Goal: Information Seeking & Learning: Learn about a topic

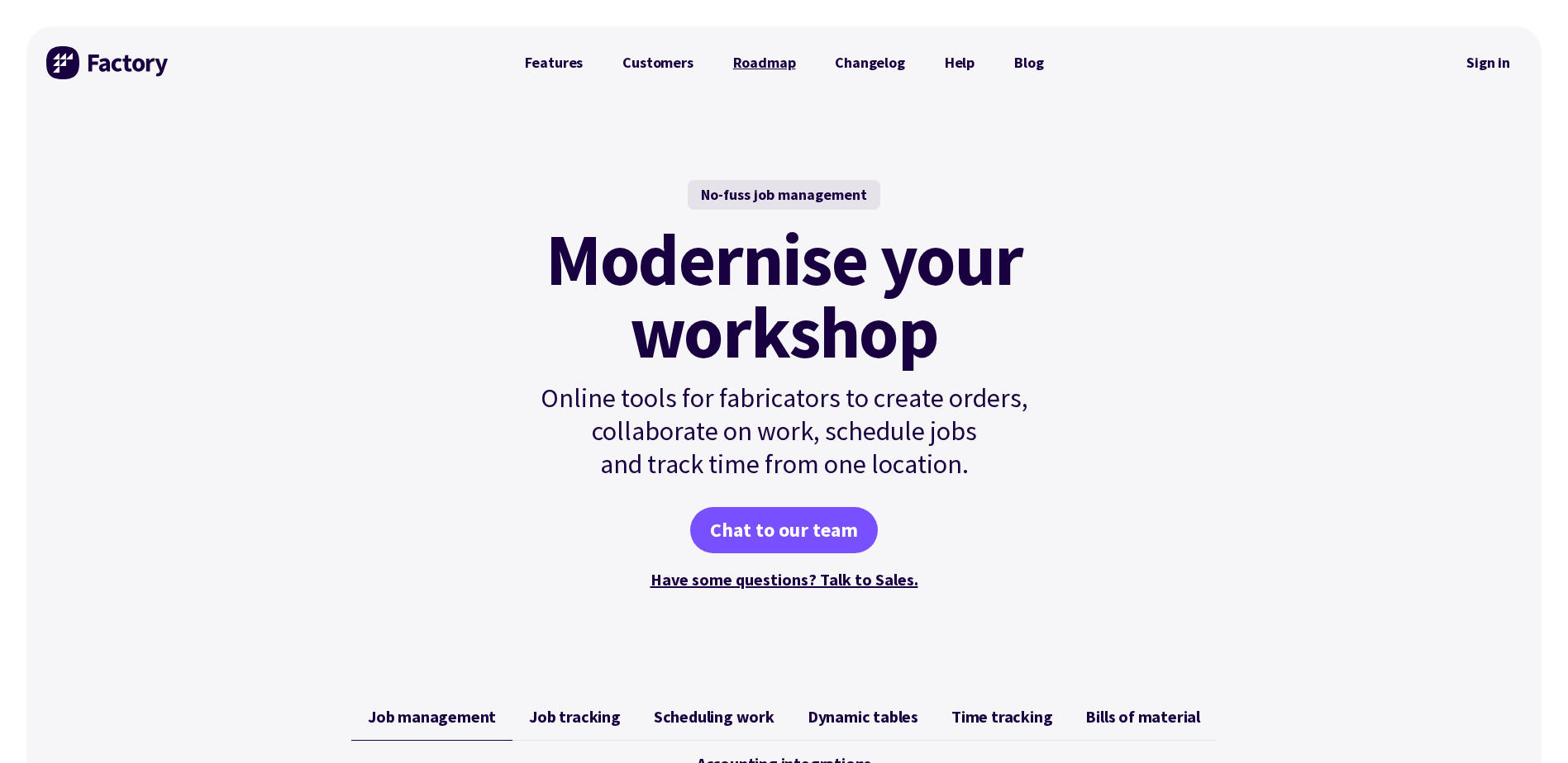
click at [760, 55] on link "Roadmap" at bounding box center [764, 63] width 103 height 33
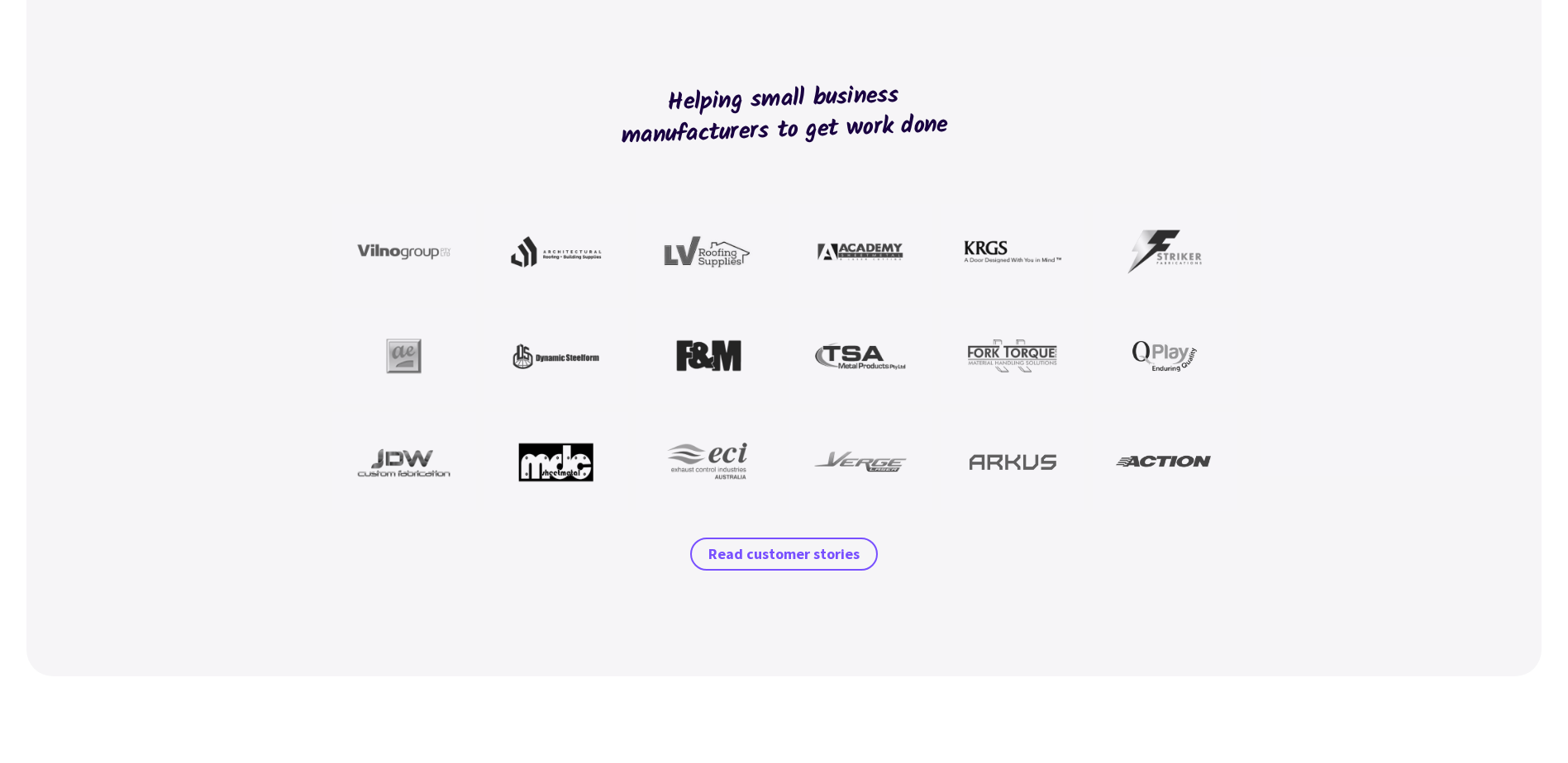
scroll to position [1487, 0]
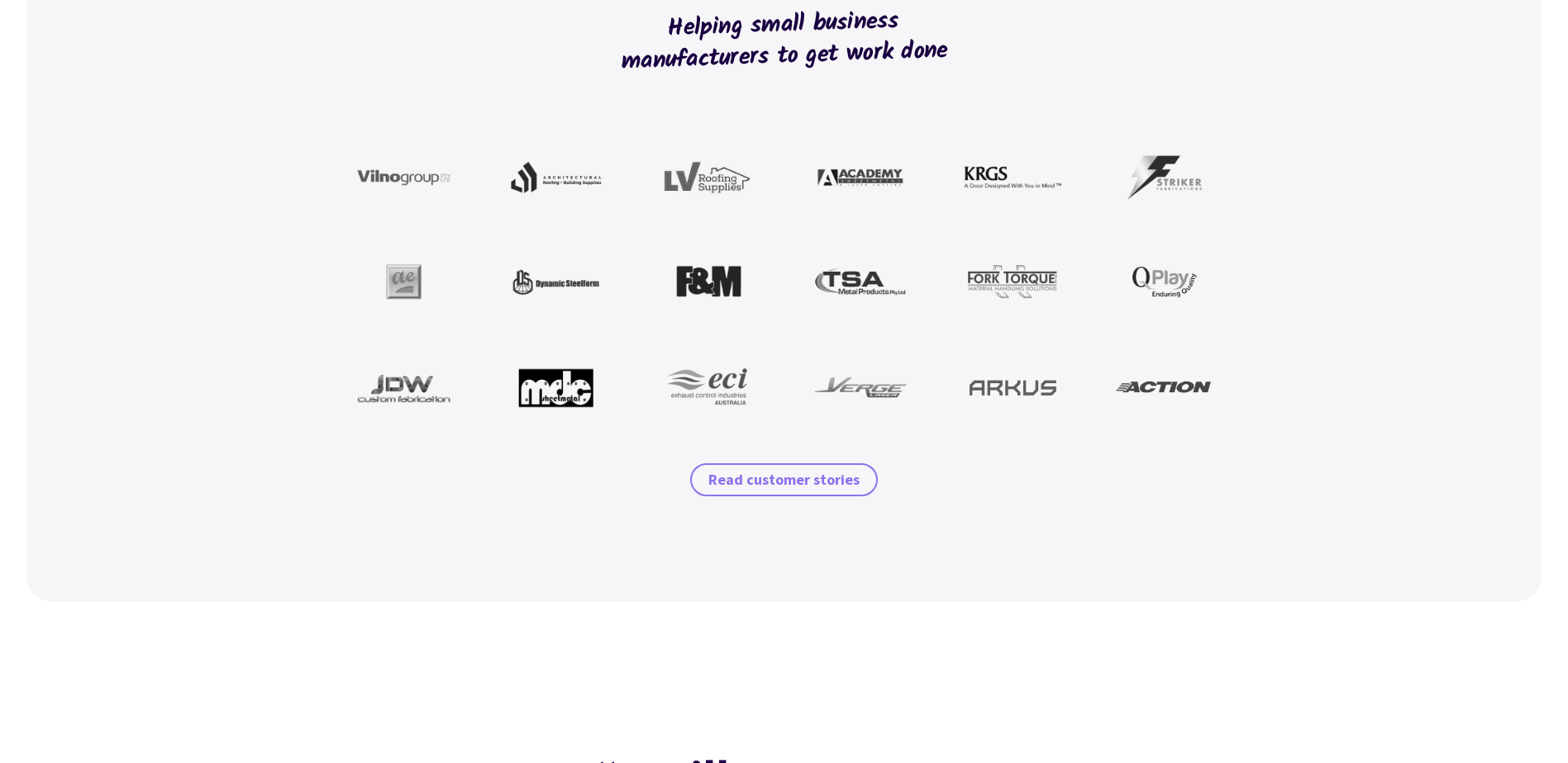
click at [789, 480] on span "Read customer stories" at bounding box center [784, 480] width 151 height 20
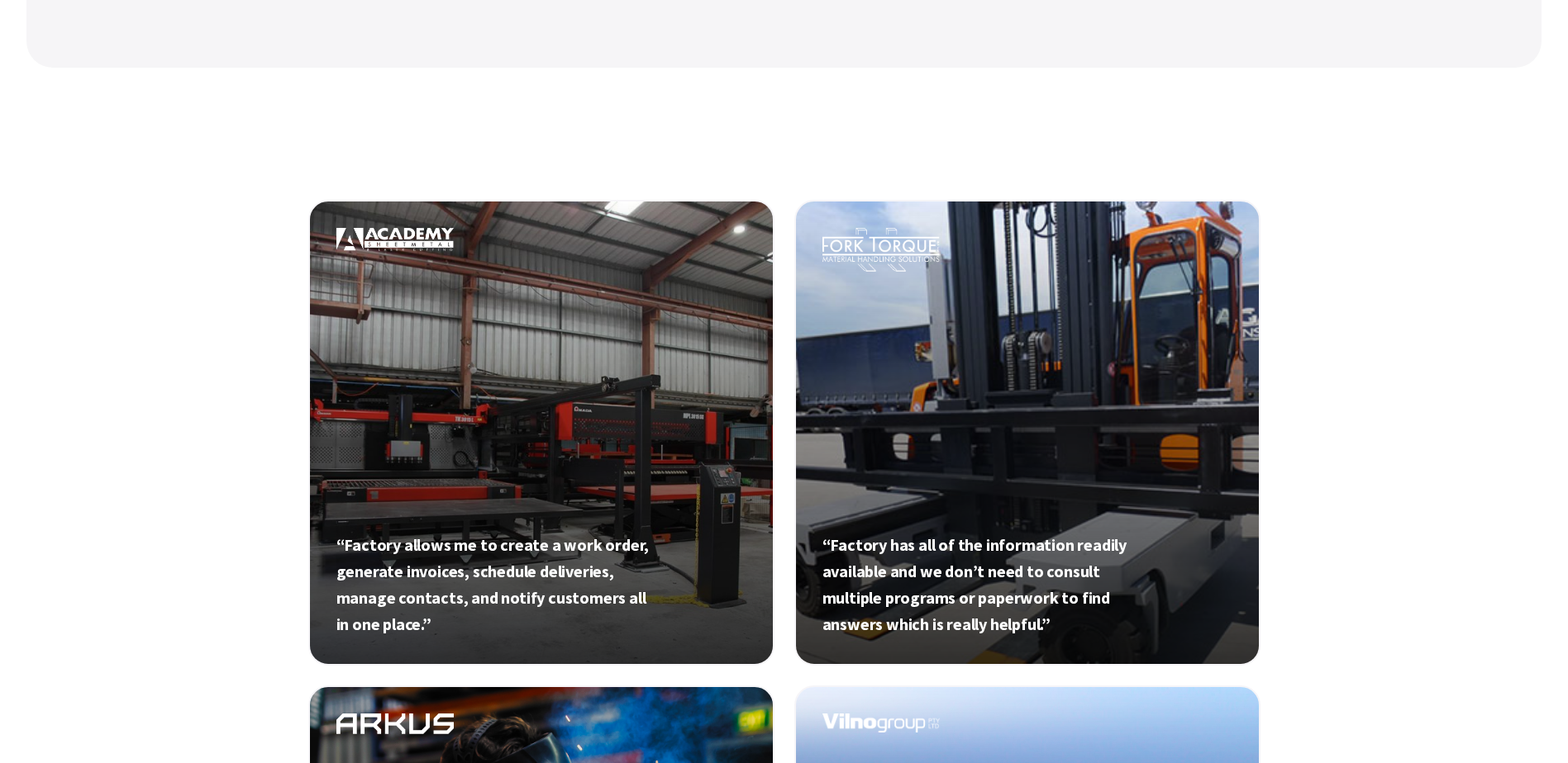
scroll to position [661, 0]
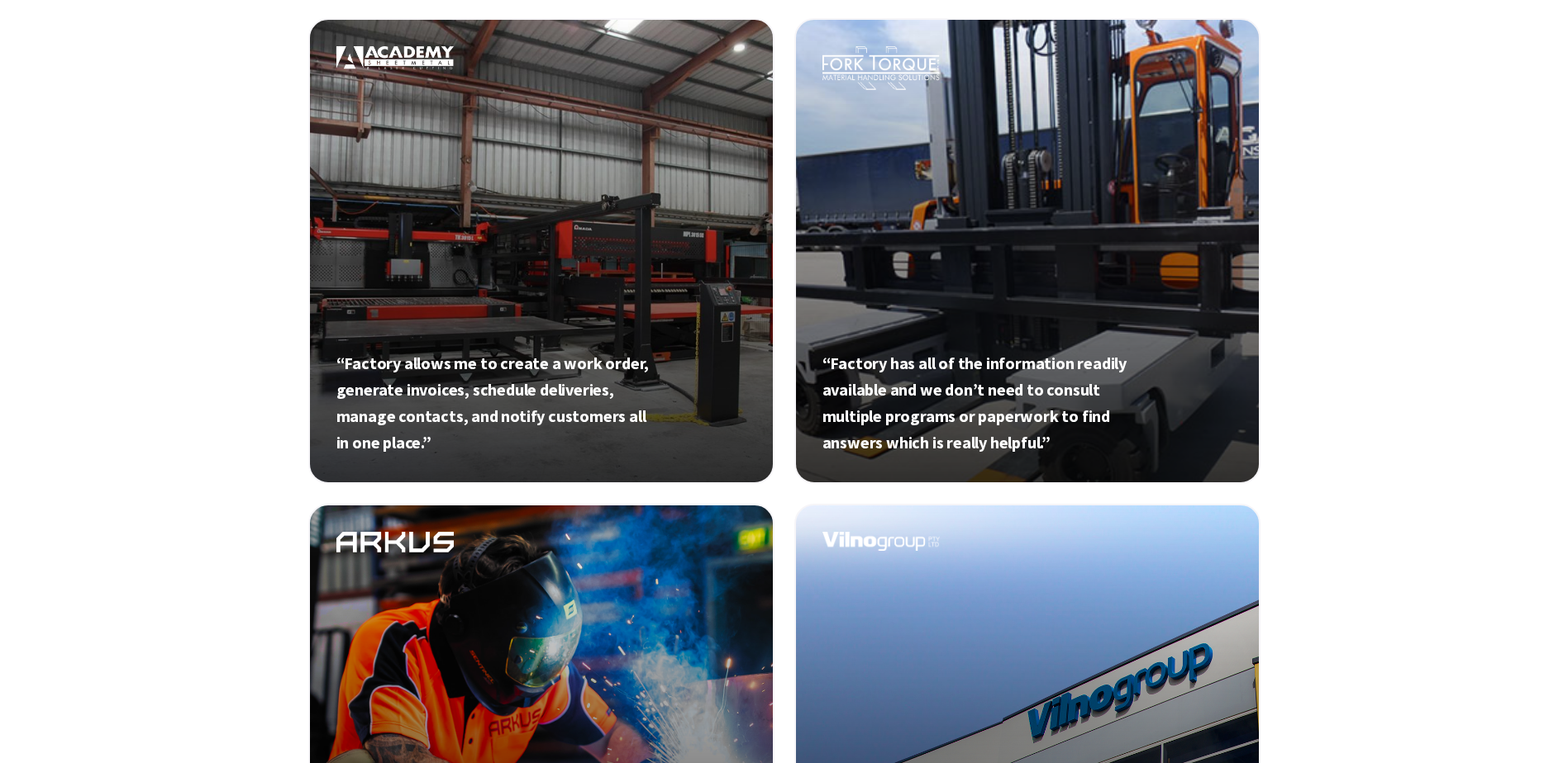
click at [529, 384] on link at bounding box center [542, 251] width 466 height 466
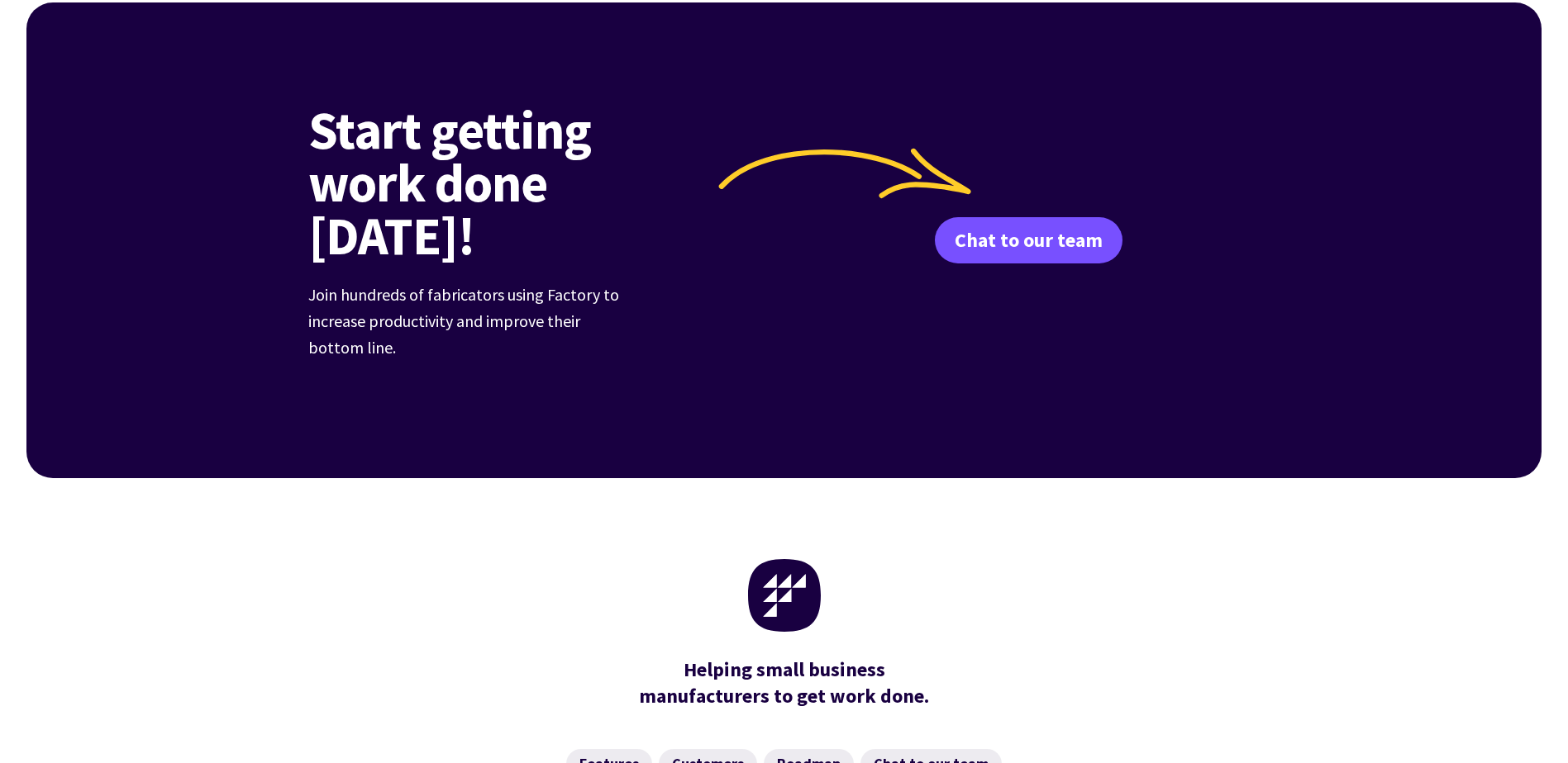
scroll to position [1796, 0]
